Goal: Task Accomplishment & Management: Complete application form

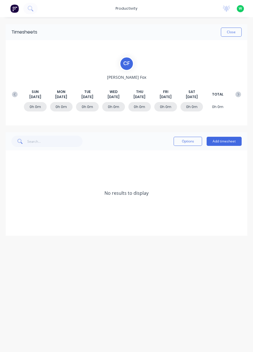
click at [226, 141] on button "Add timesheet" at bounding box center [224, 141] width 35 height 9
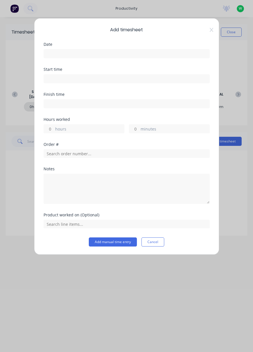
click at [139, 55] on input at bounding box center [127, 54] width 166 height 9
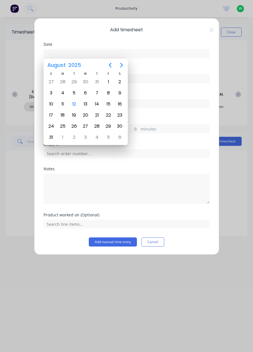
click at [63, 103] on div "11" at bounding box center [62, 104] width 9 height 9
type input "[DATE]"
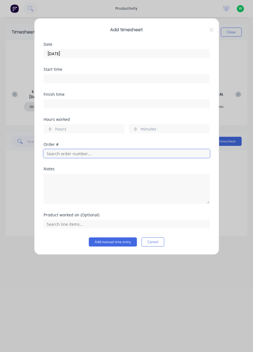
click at [96, 154] on input "text" at bounding box center [127, 153] width 166 height 9
type input "18870"
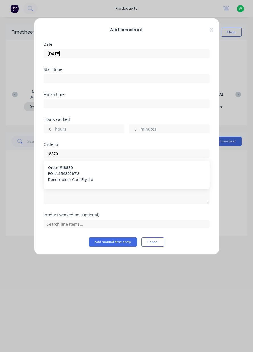
click at [119, 177] on div "Order # 18870 PO #: 4543206713 Dendrobium Coal Pty Ltd" at bounding box center [126, 174] width 157 height 18
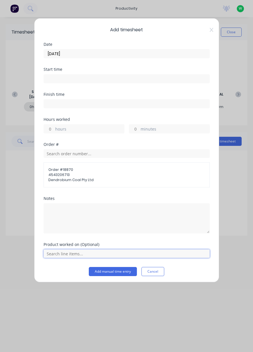
click at [116, 251] on input "text" at bounding box center [127, 254] width 166 height 9
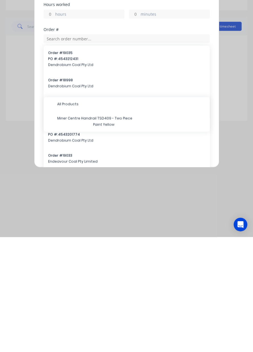
click at [136, 238] on span "Paint Yellow" at bounding box center [149, 239] width 112 height 5
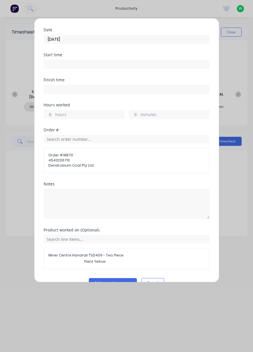
scroll to position [26, 0]
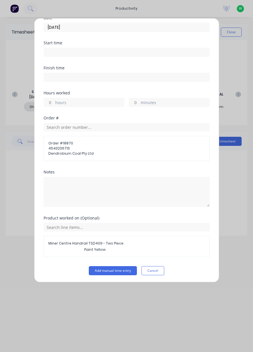
click at [90, 103] on label "hours" at bounding box center [89, 103] width 69 height 7
click at [54, 103] on input "hours" at bounding box center [49, 102] width 10 height 9
type input "4.5"
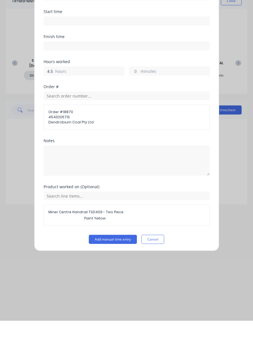
scroll to position [4, 0]
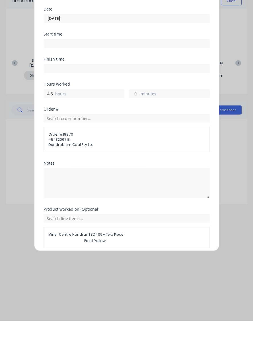
click at [114, 292] on button "Add manual time entry" at bounding box center [113, 293] width 48 height 9
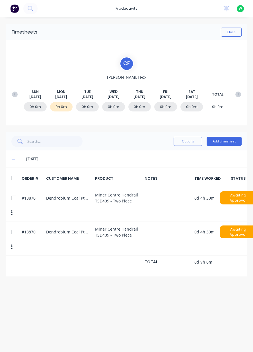
click at [9, 244] on button "button" at bounding box center [11, 247] width 13 height 10
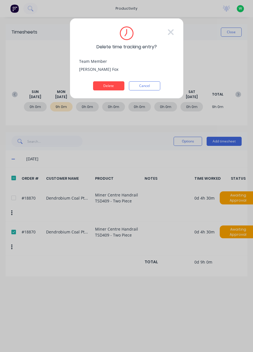
click at [113, 85] on button "Delete" at bounding box center [108, 85] width 31 height 9
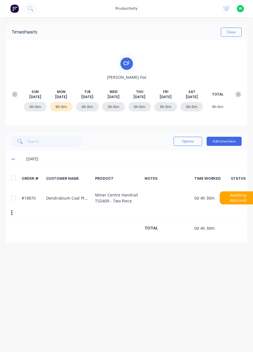
click at [228, 143] on button "Add timesheet" at bounding box center [224, 141] width 35 height 9
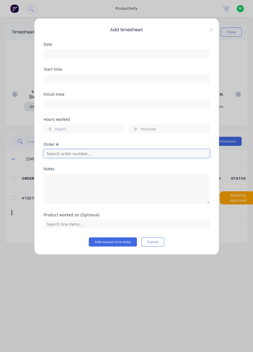
click at [148, 152] on input "text" at bounding box center [127, 153] width 166 height 9
type input "18991"
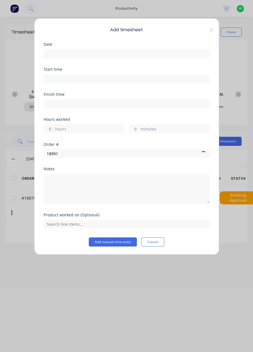
click at [238, 241] on div "Add timesheet Date Start time Finish time Hours worked hours minutes Order # 18…" at bounding box center [126, 176] width 253 height 352
